Goal: Obtain resource: Obtain resource

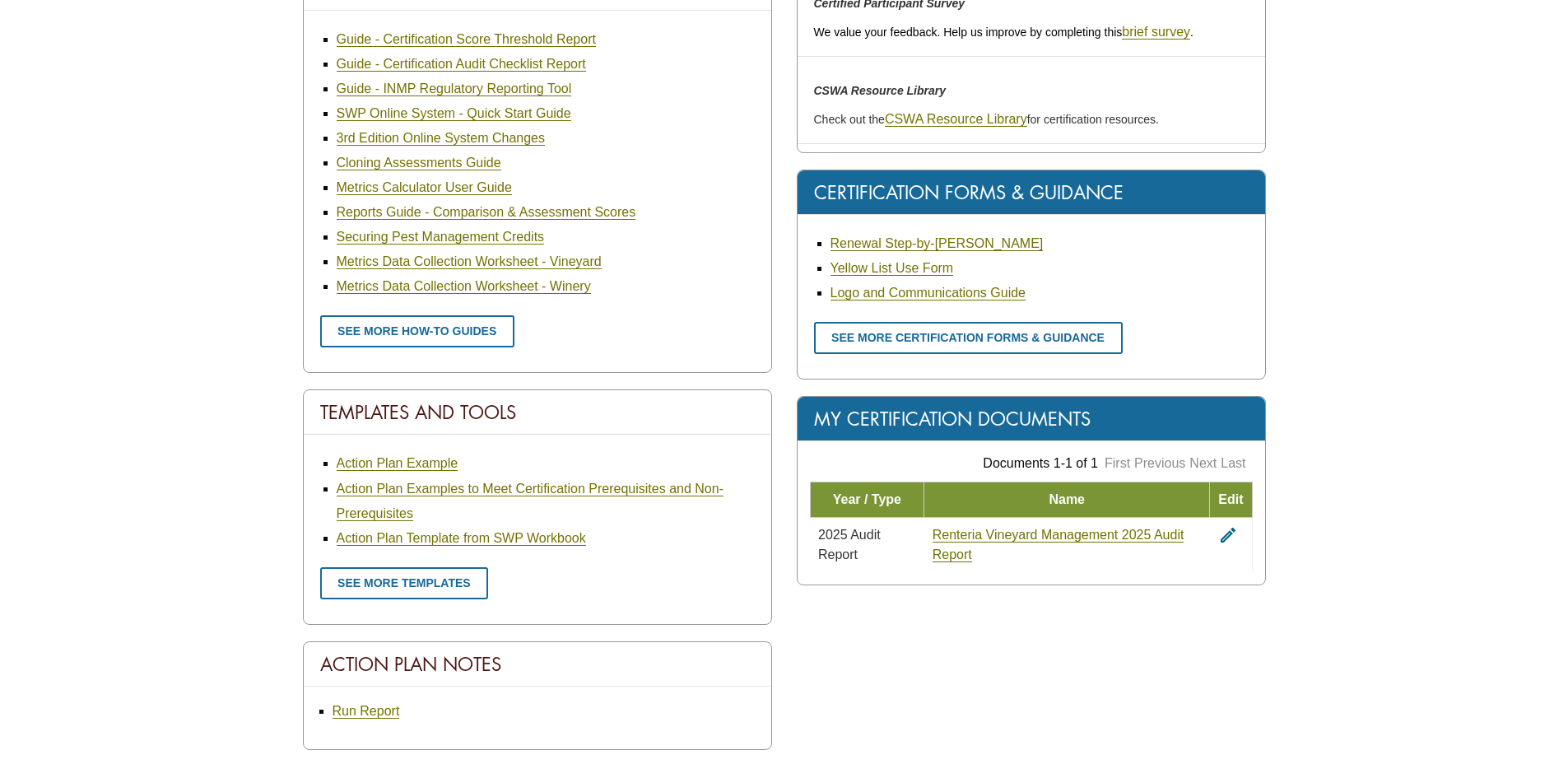
scroll to position [658, 0]
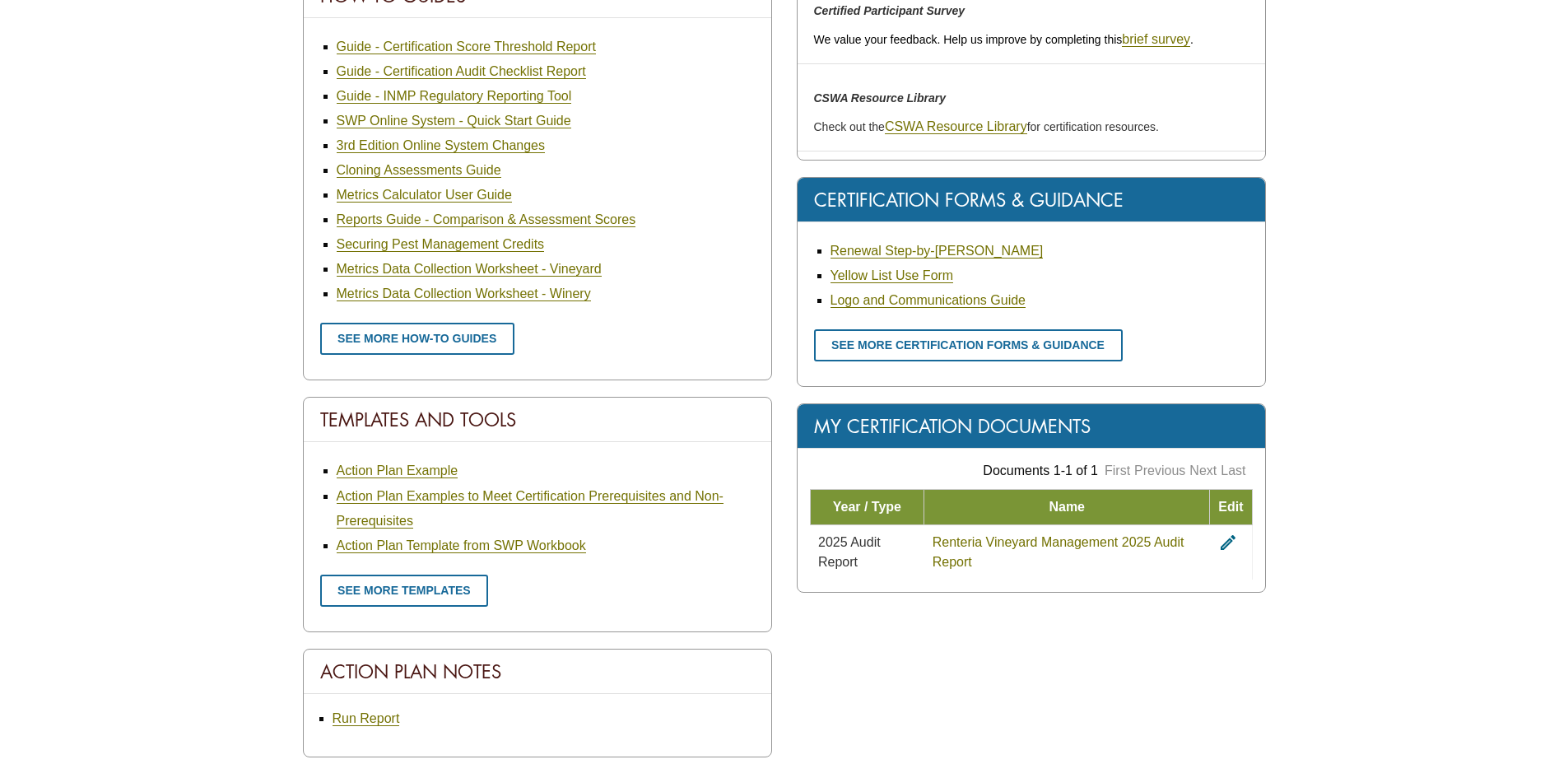
click at [970, 545] on link "Renteria Vineyard Management 2025 Audit Report" at bounding box center [1058, 551] width 252 height 35
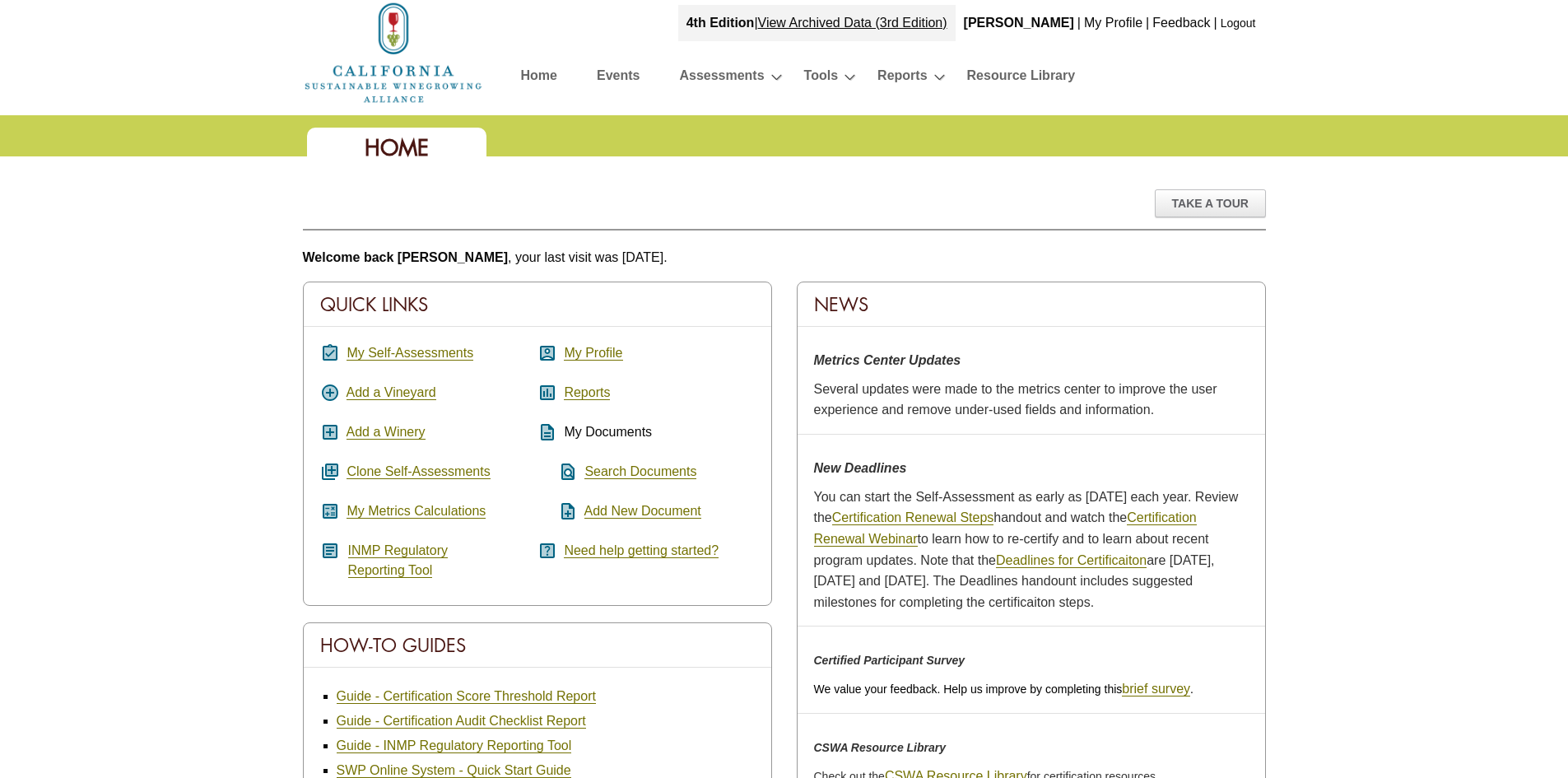
scroll to position [0, 0]
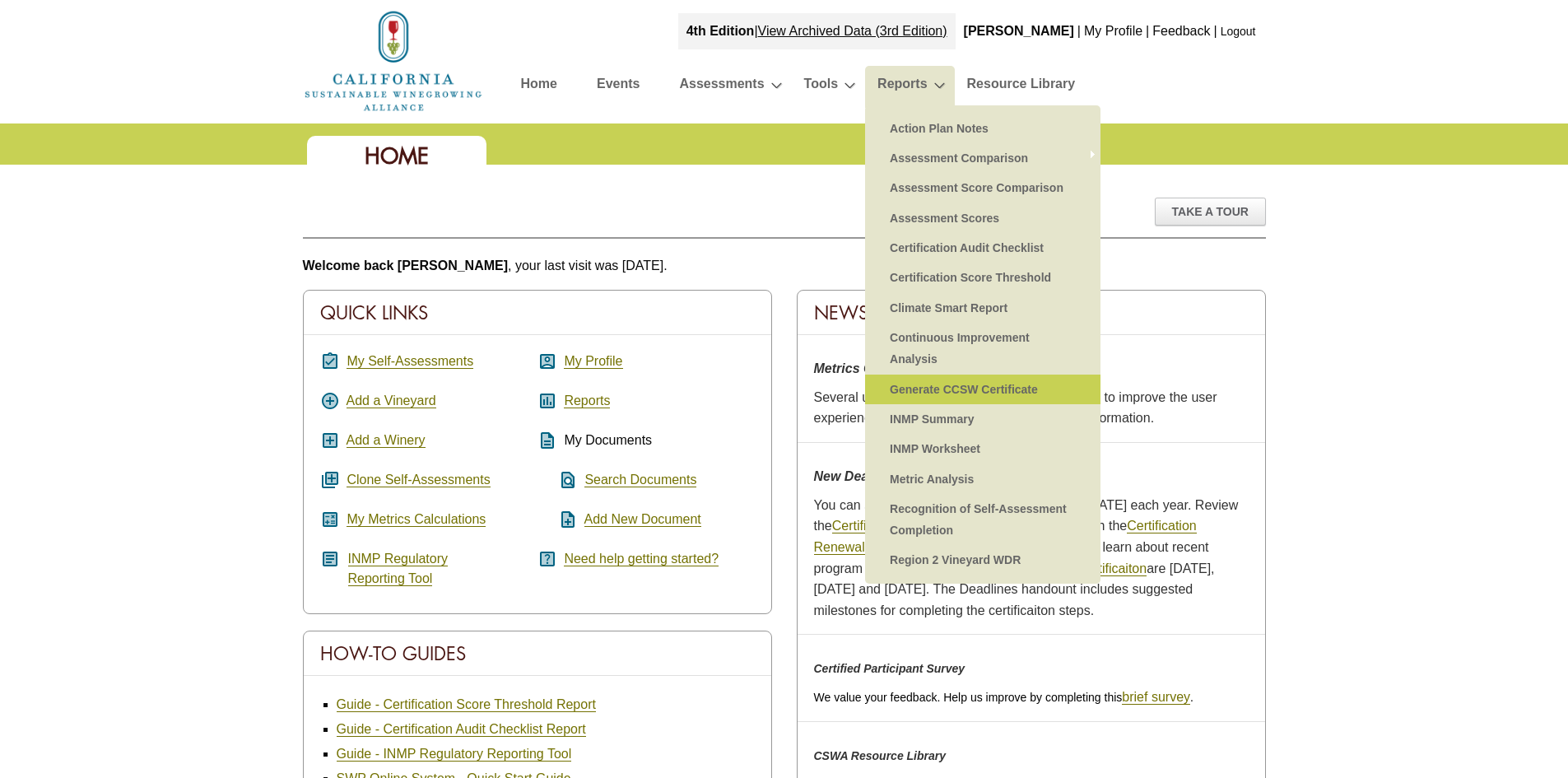
click at [944, 397] on link "Generate CCSW Certificate" at bounding box center [983, 389] width 203 height 29
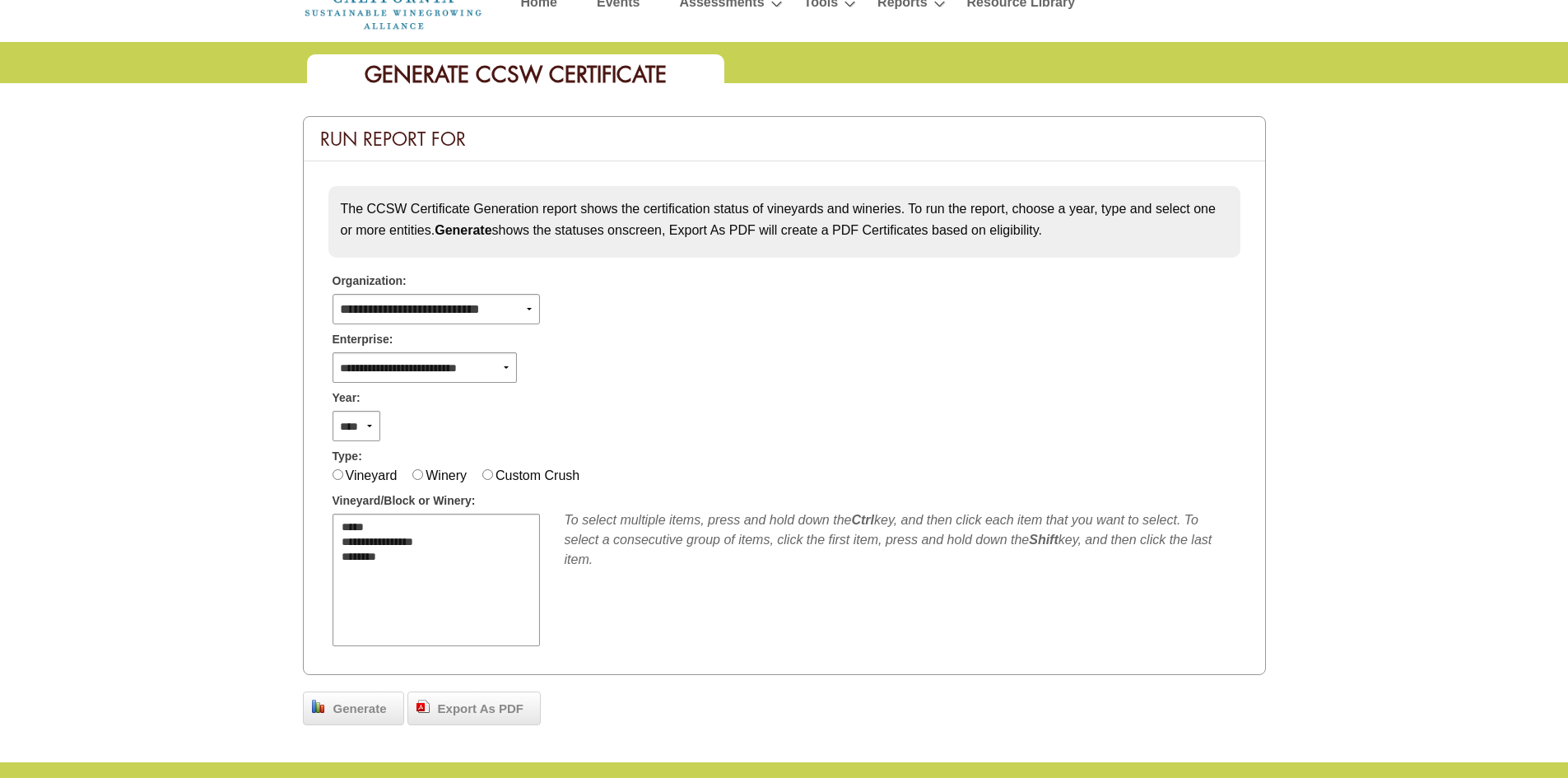
scroll to position [82, 0]
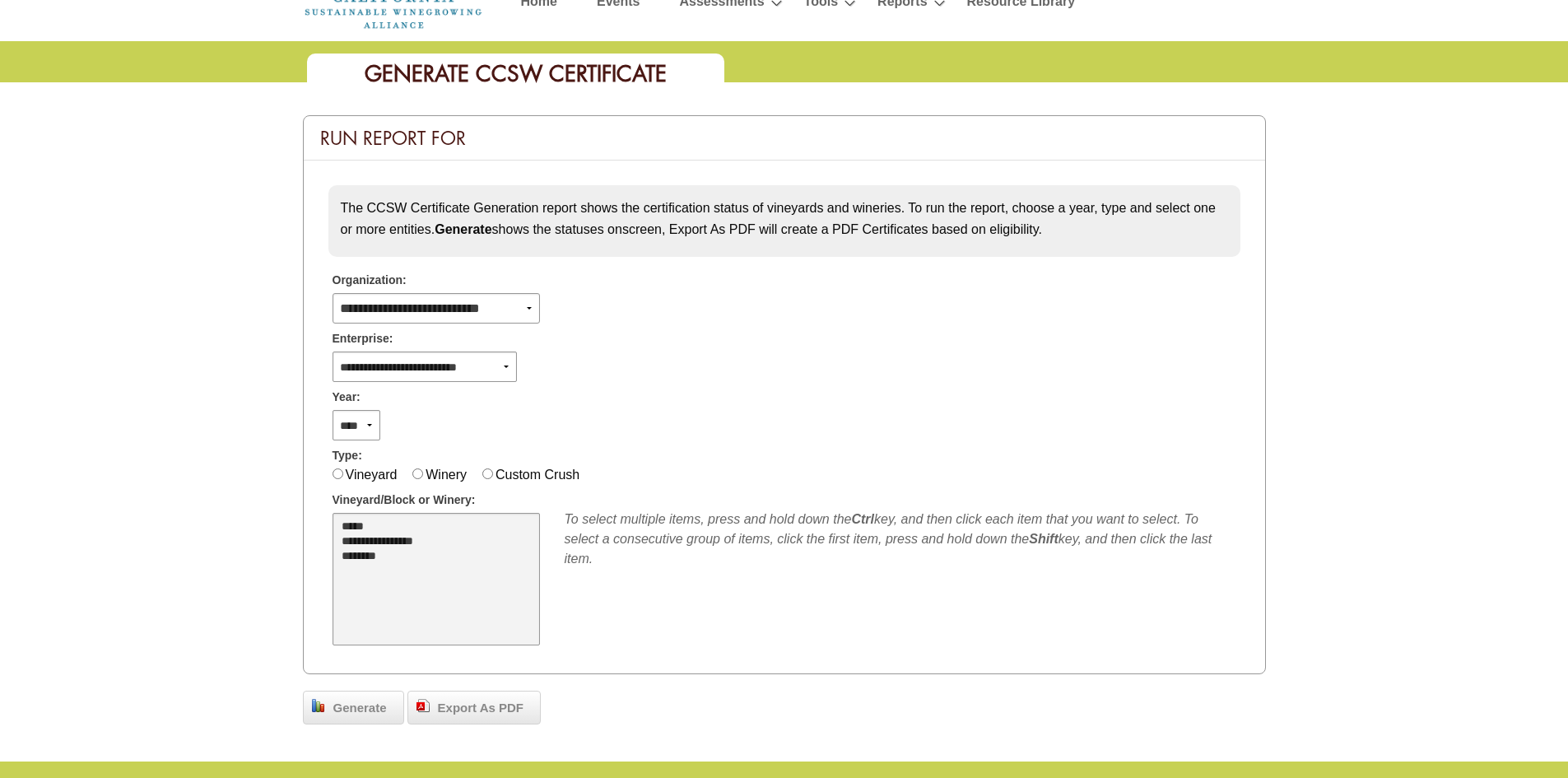
click at [405, 542] on option "**********" at bounding box center [427, 542] width 174 height 15
select select "****"
click at [398, 559] on option "********" at bounding box center [427, 557] width 174 height 15
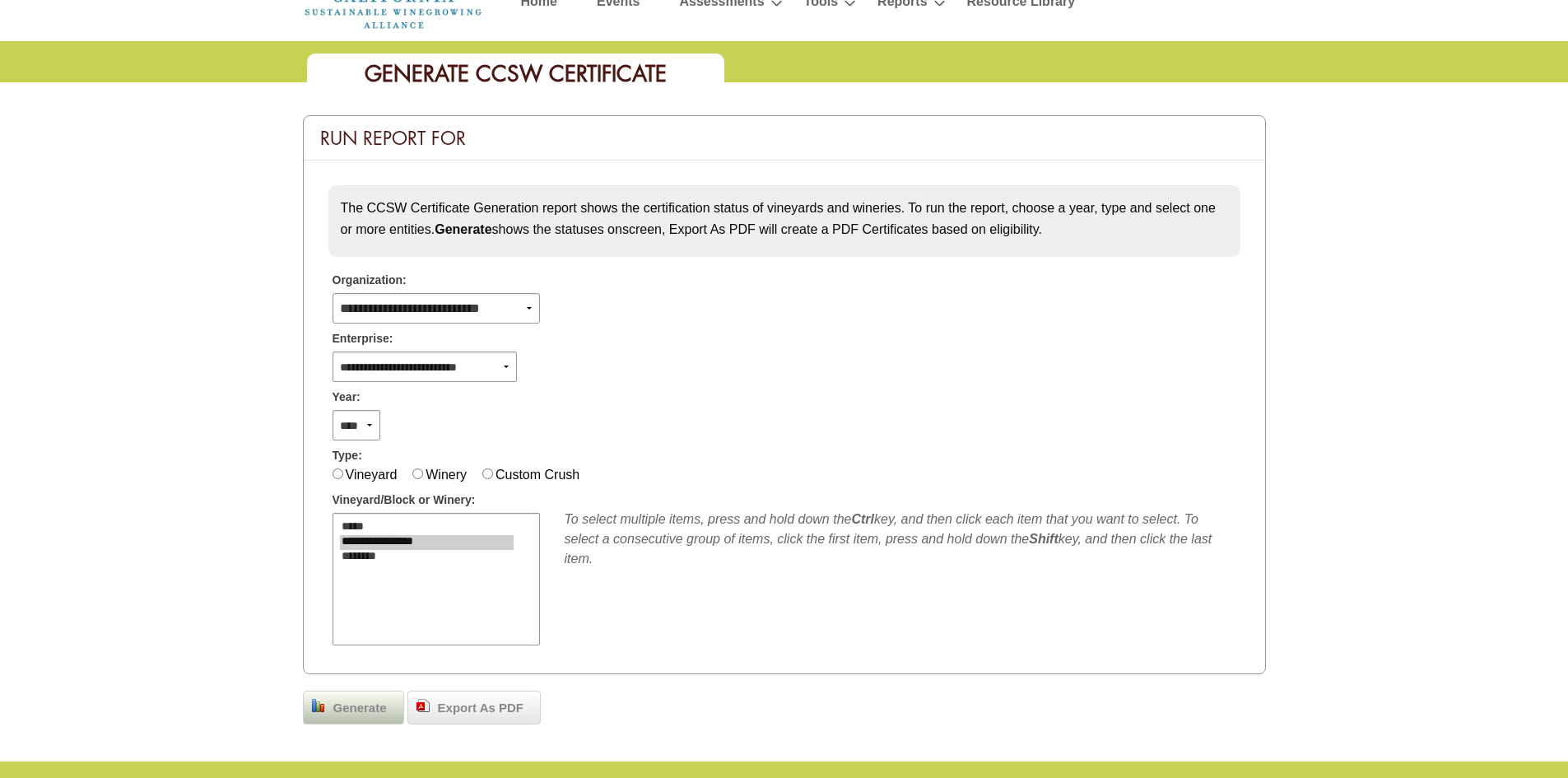
click at [365, 709] on span "Generate" at bounding box center [360, 708] width 70 height 19
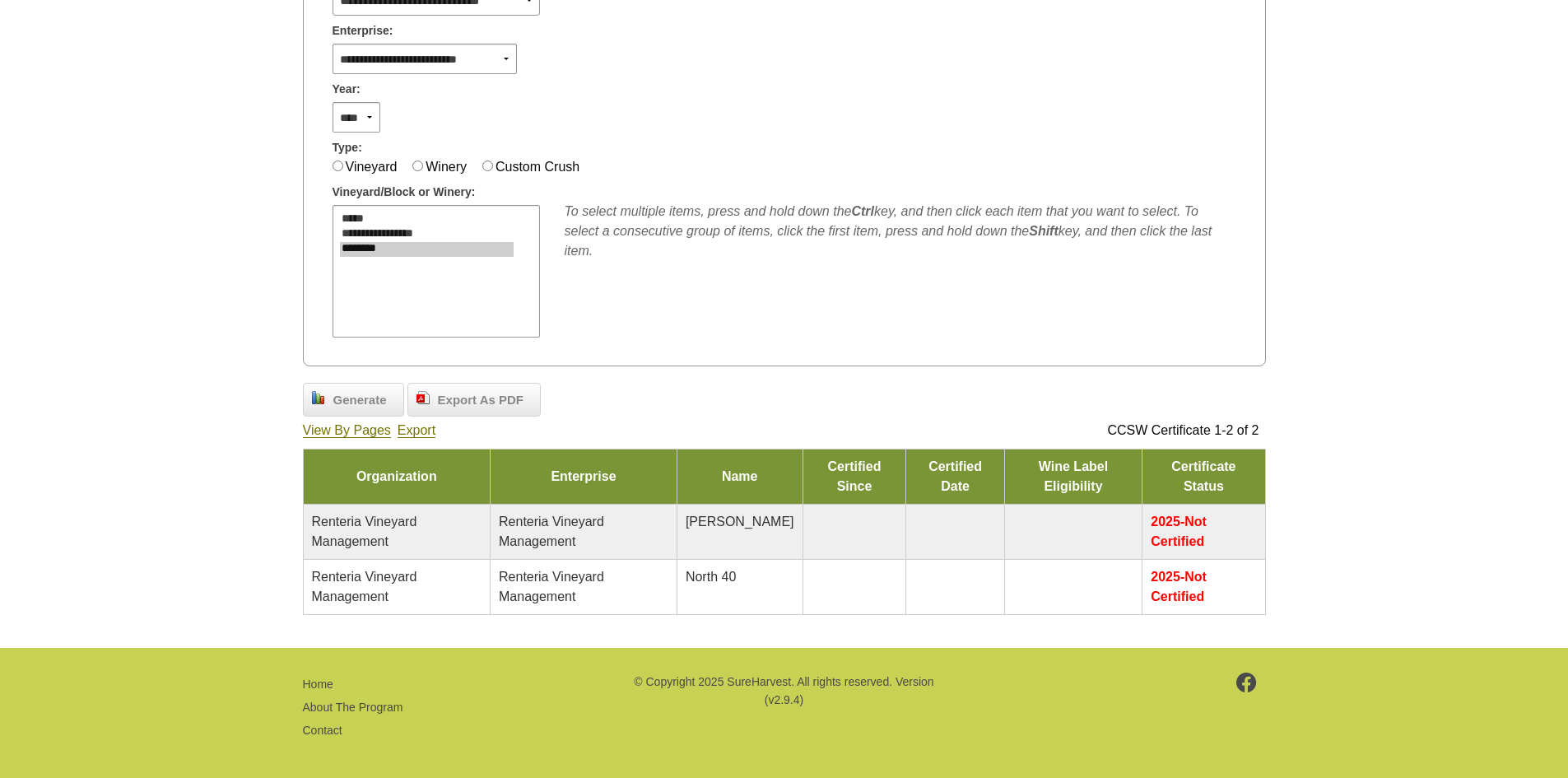
scroll to position [395, 0]
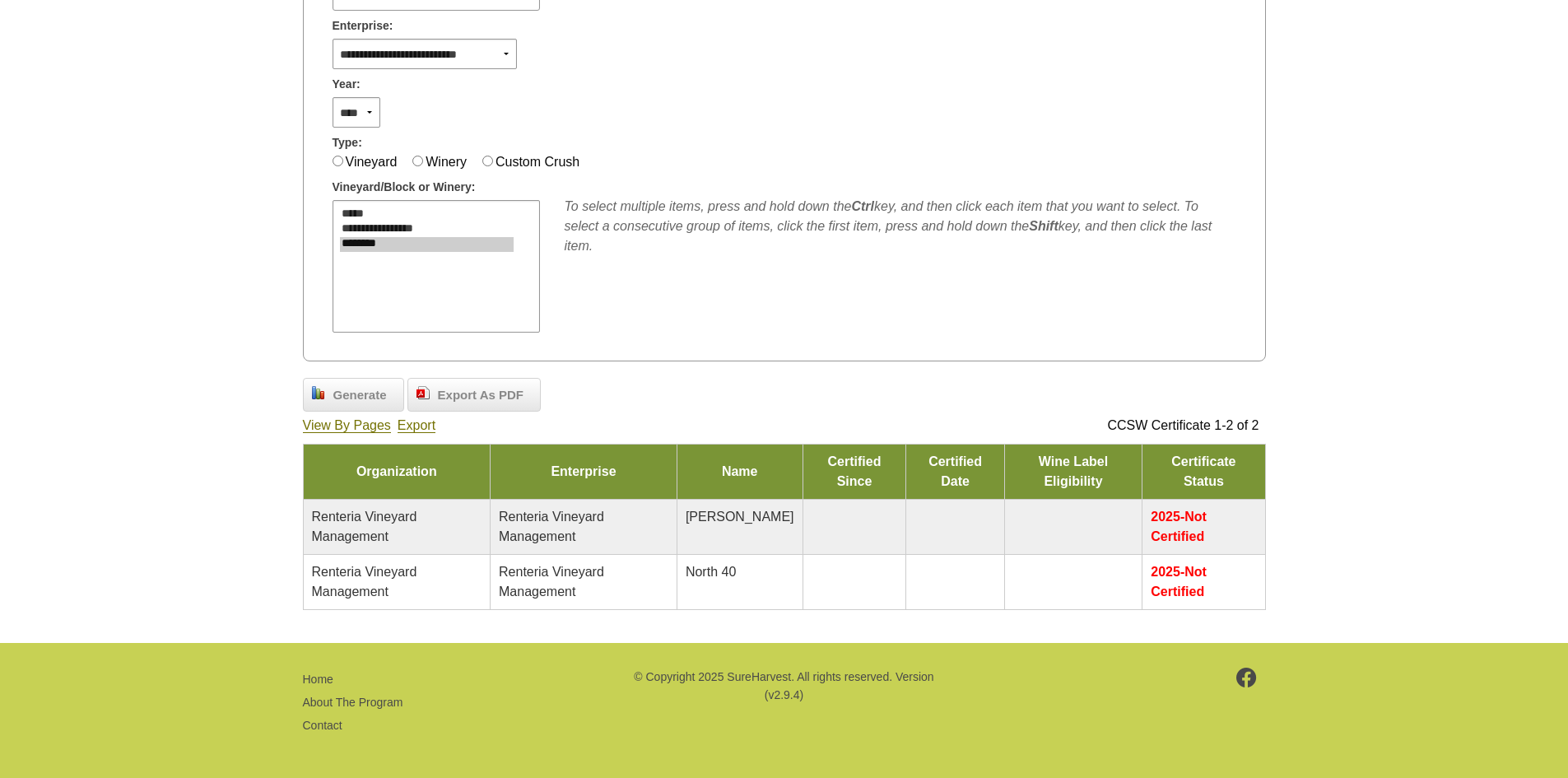
click at [468, 535] on td "Renteria Vineyard Management" at bounding box center [396, 526] width 187 height 55
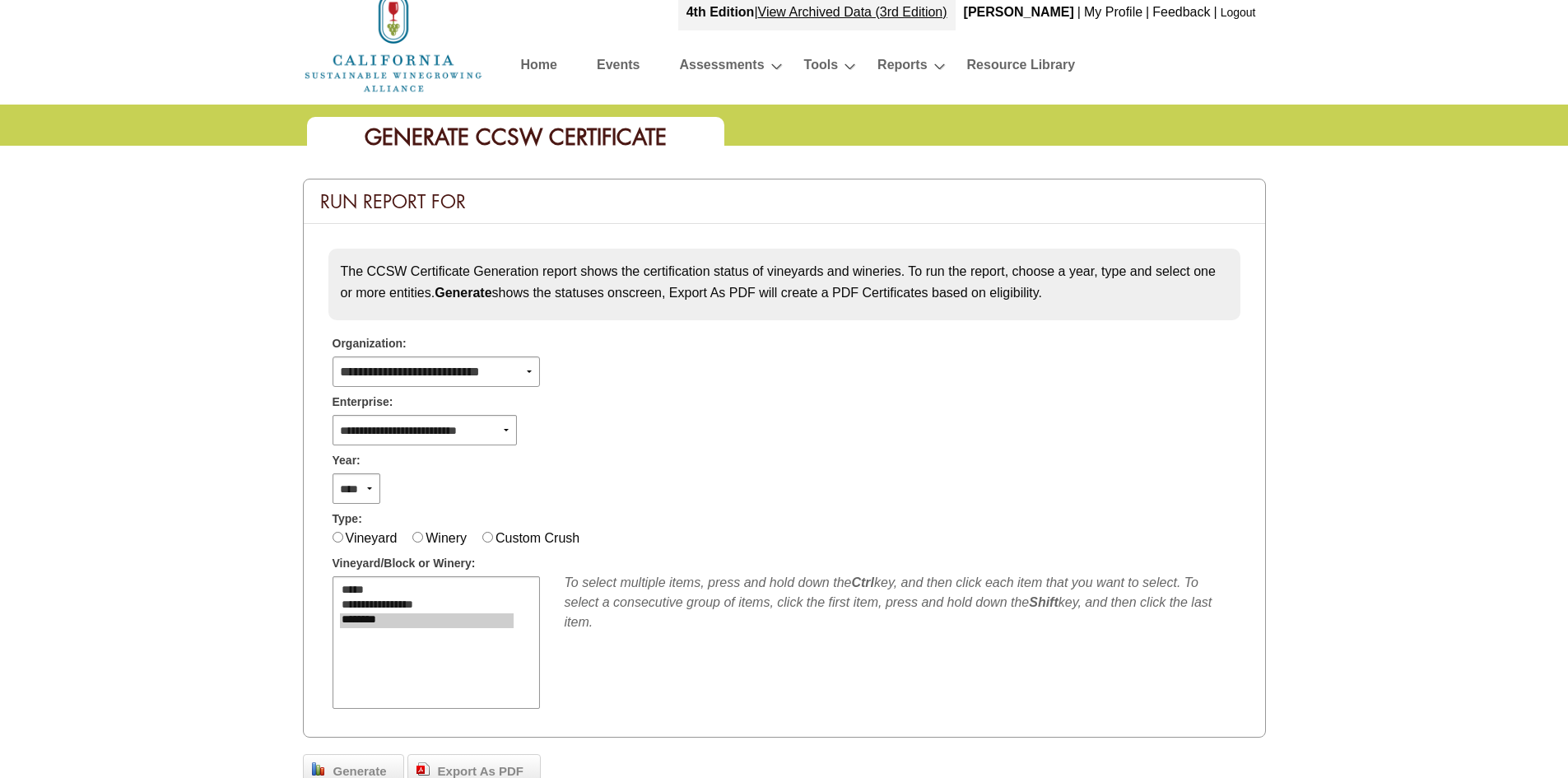
scroll to position [0, 0]
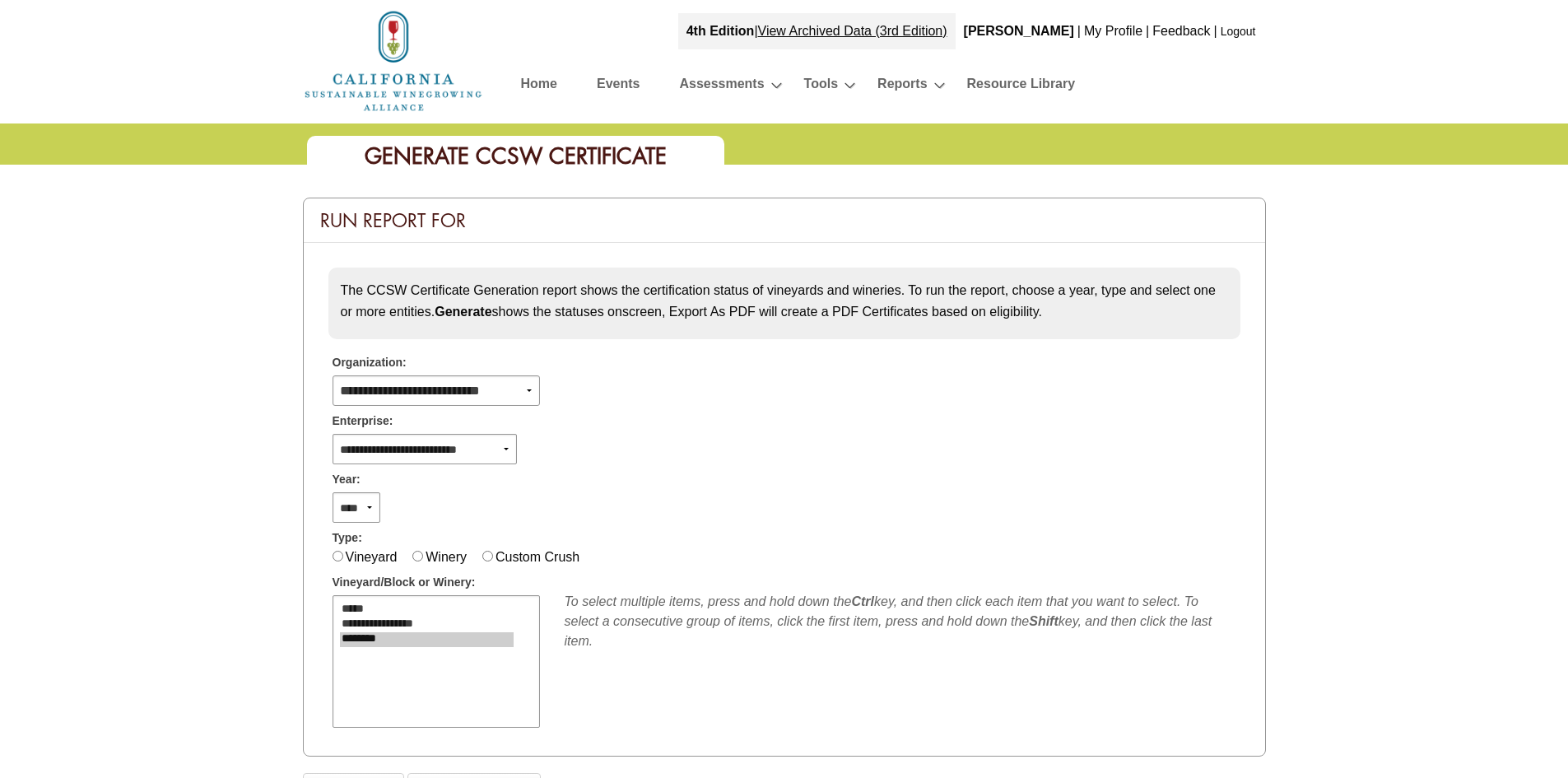
click at [556, 87] on link "Home" at bounding box center [539, 87] width 37 height 29
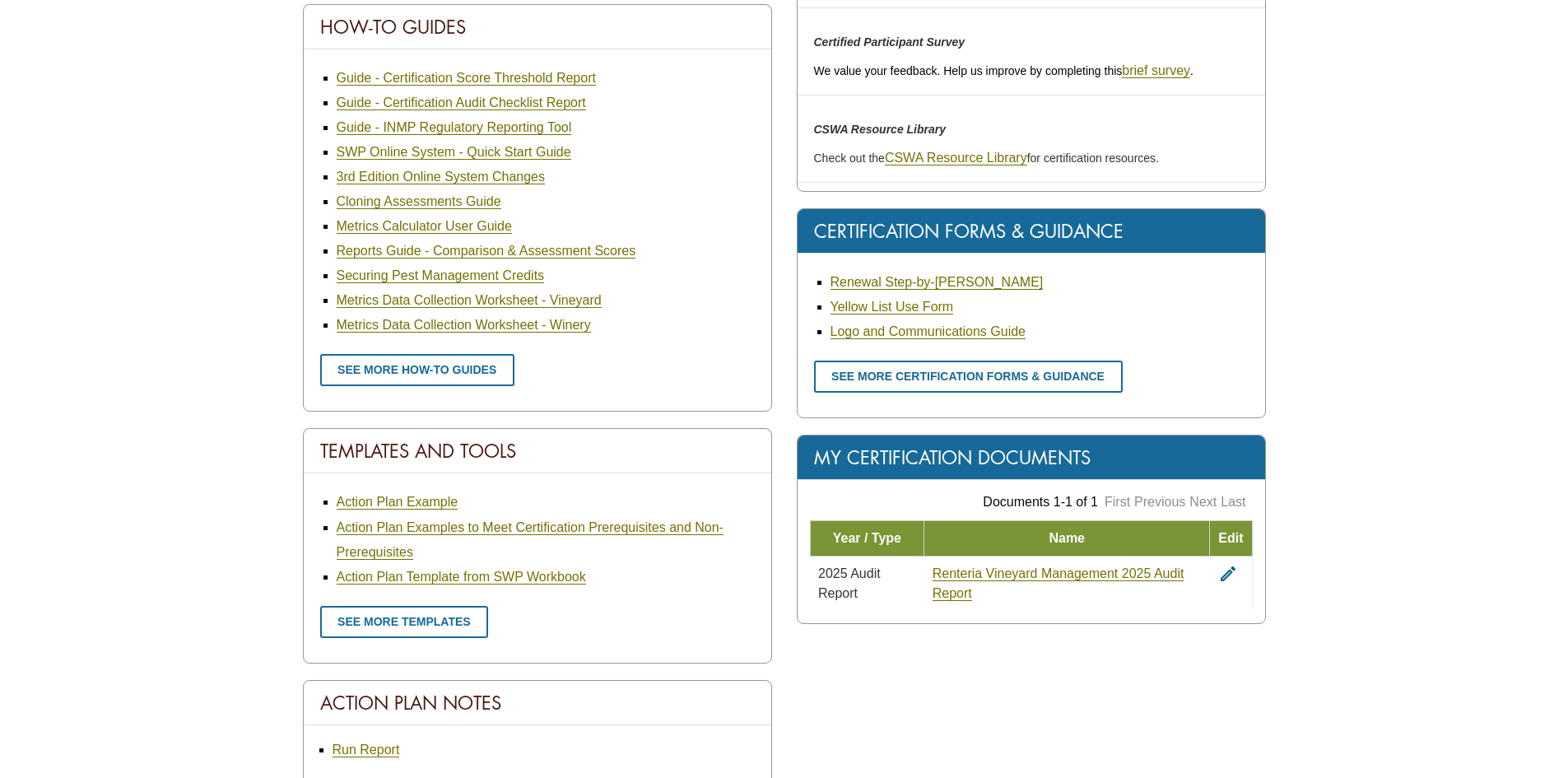
scroll to position [658, 0]
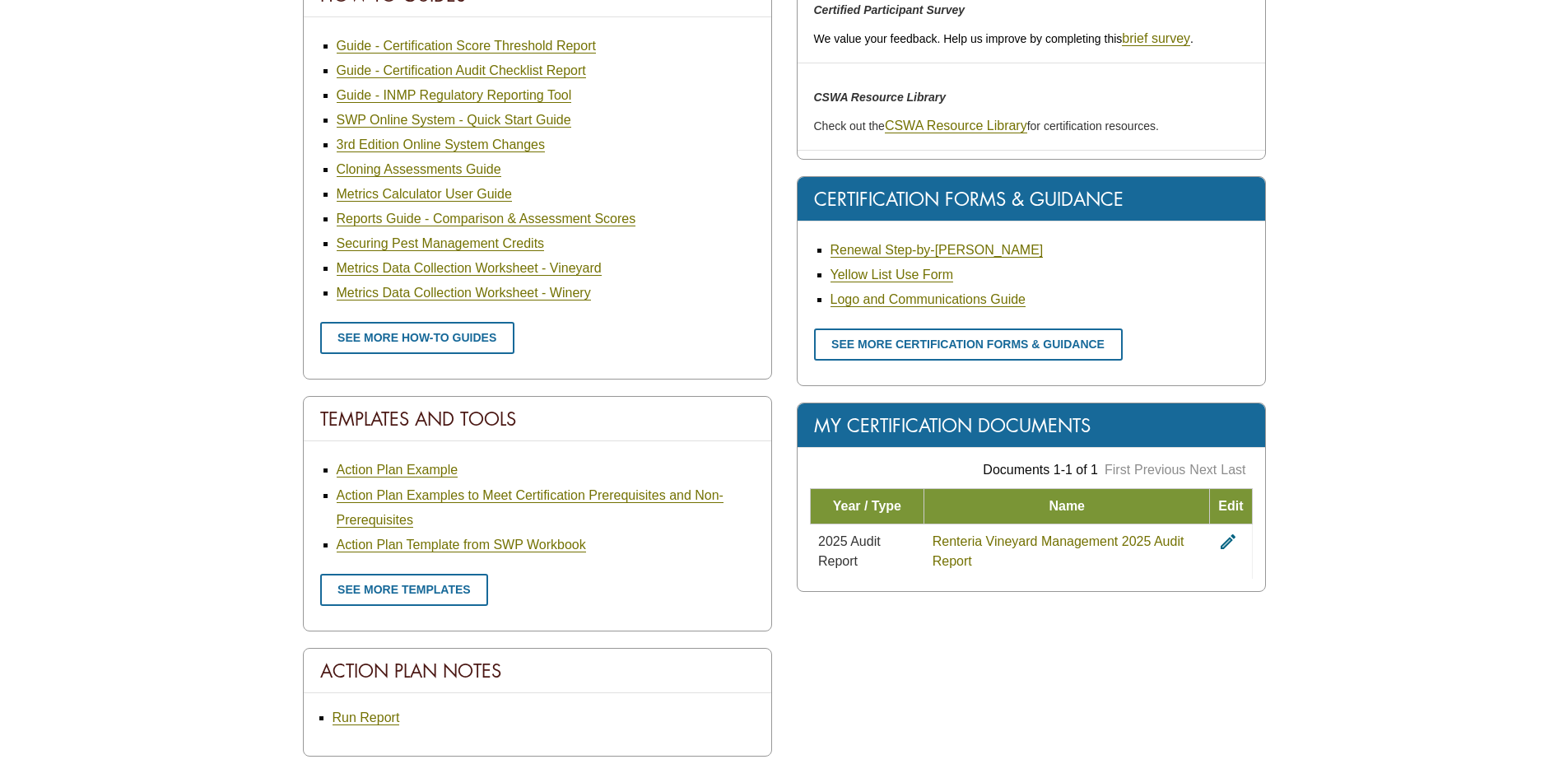
click at [980, 547] on link "Renteria Vineyard Management 2025 Audit Report" at bounding box center [1058, 551] width 252 height 35
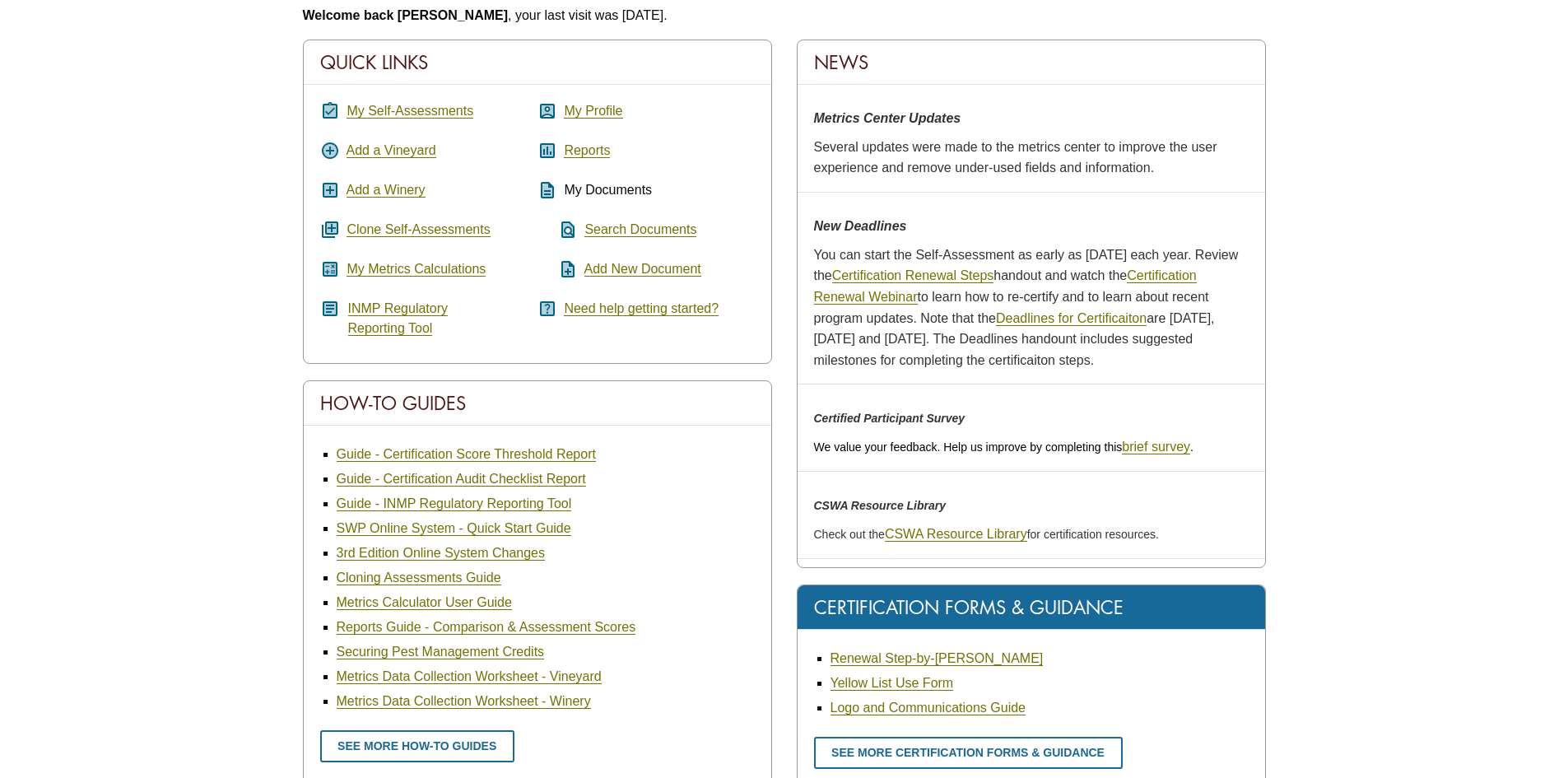
scroll to position [247, 0]
